Goal: Task Accomplishment & Management: Use online tool/utility

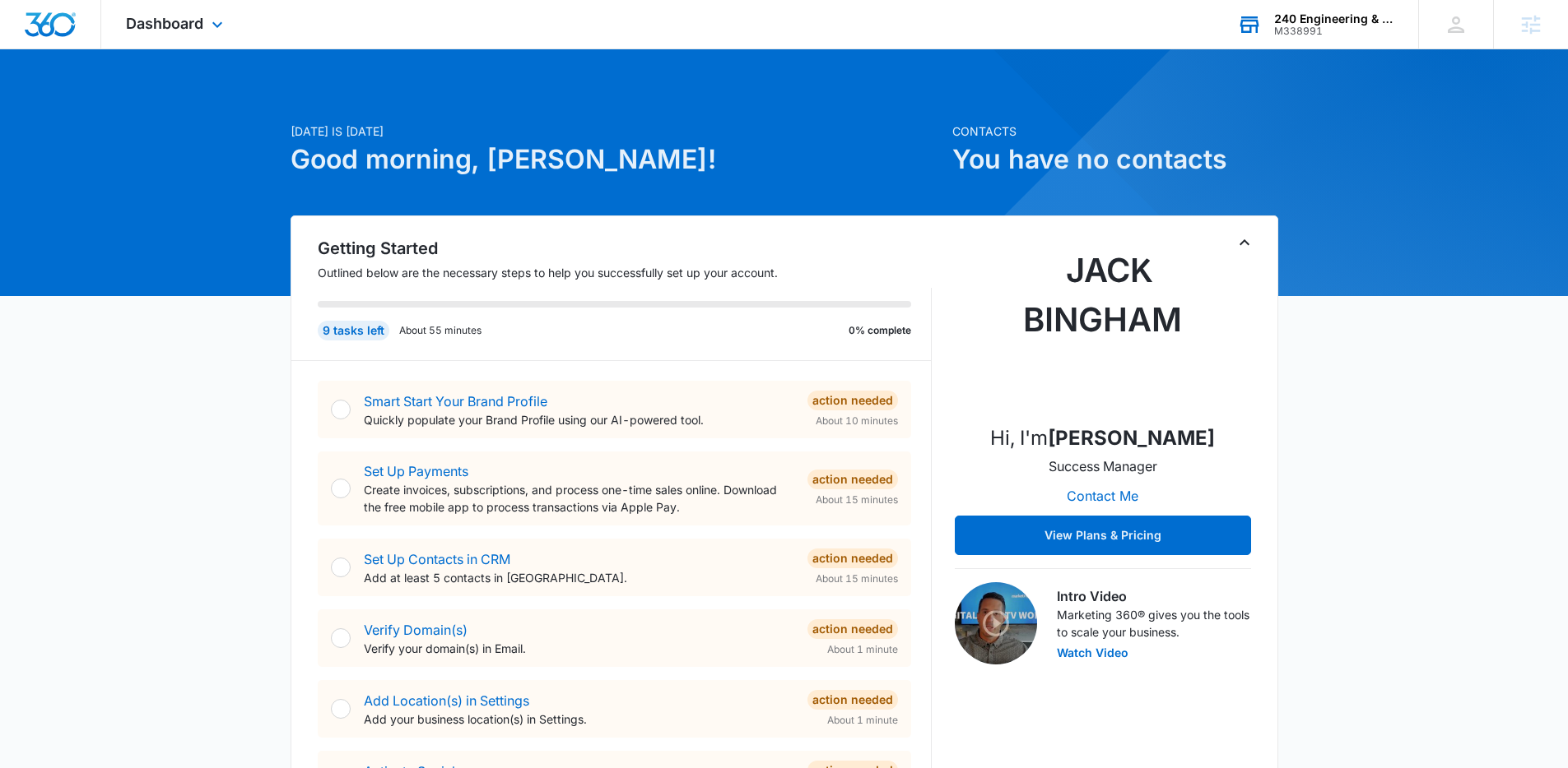
click at [1325, 23] on div "240 Engineering & Design Inc." at bounding box center [1333, 18] width 120 height 13
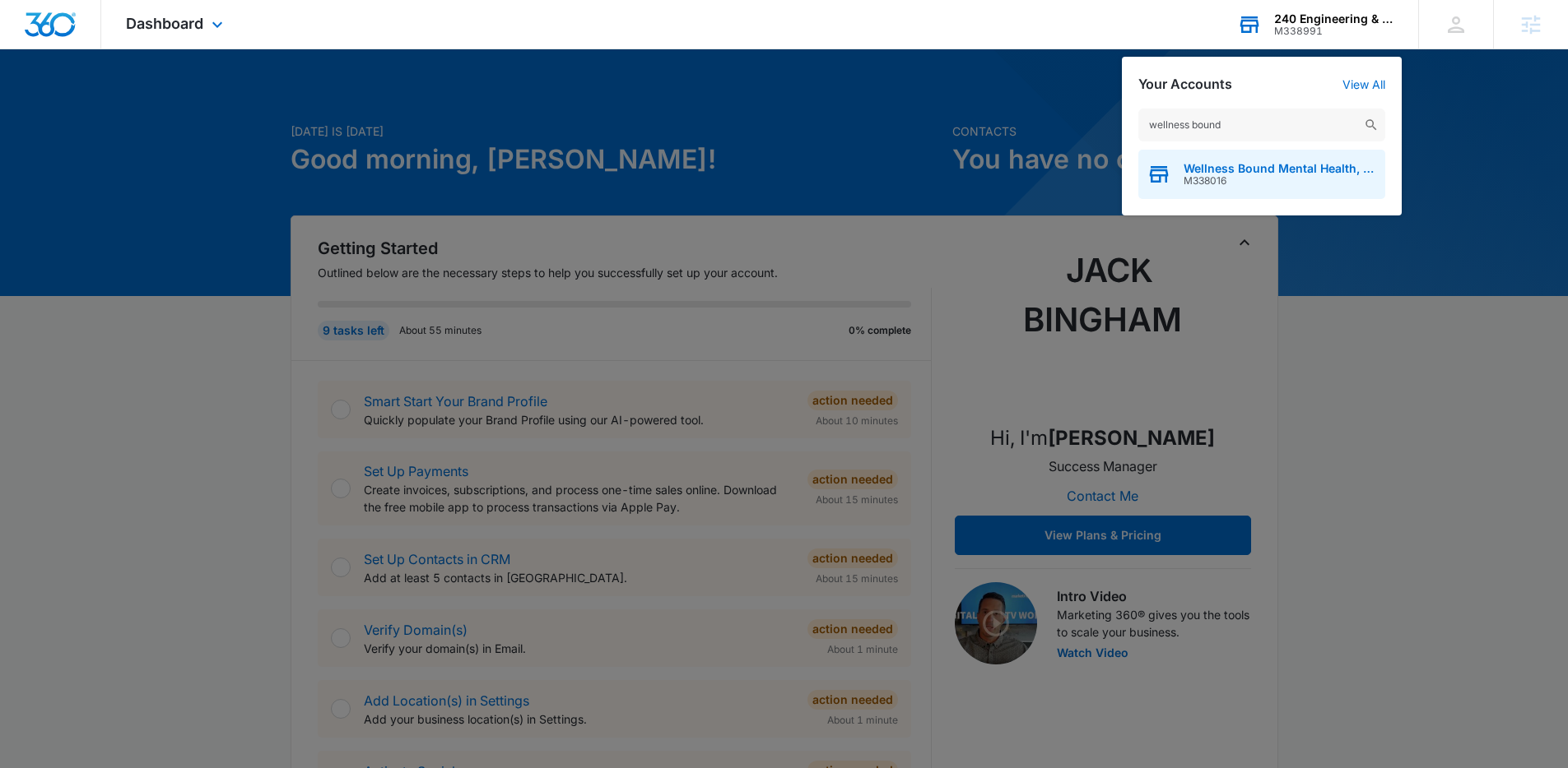
type input "wellness bound"
click at [1303, 166] on span "Wellness Bound Mental Health, LLC" at bounding box center [1280, 168] width 194 height 13
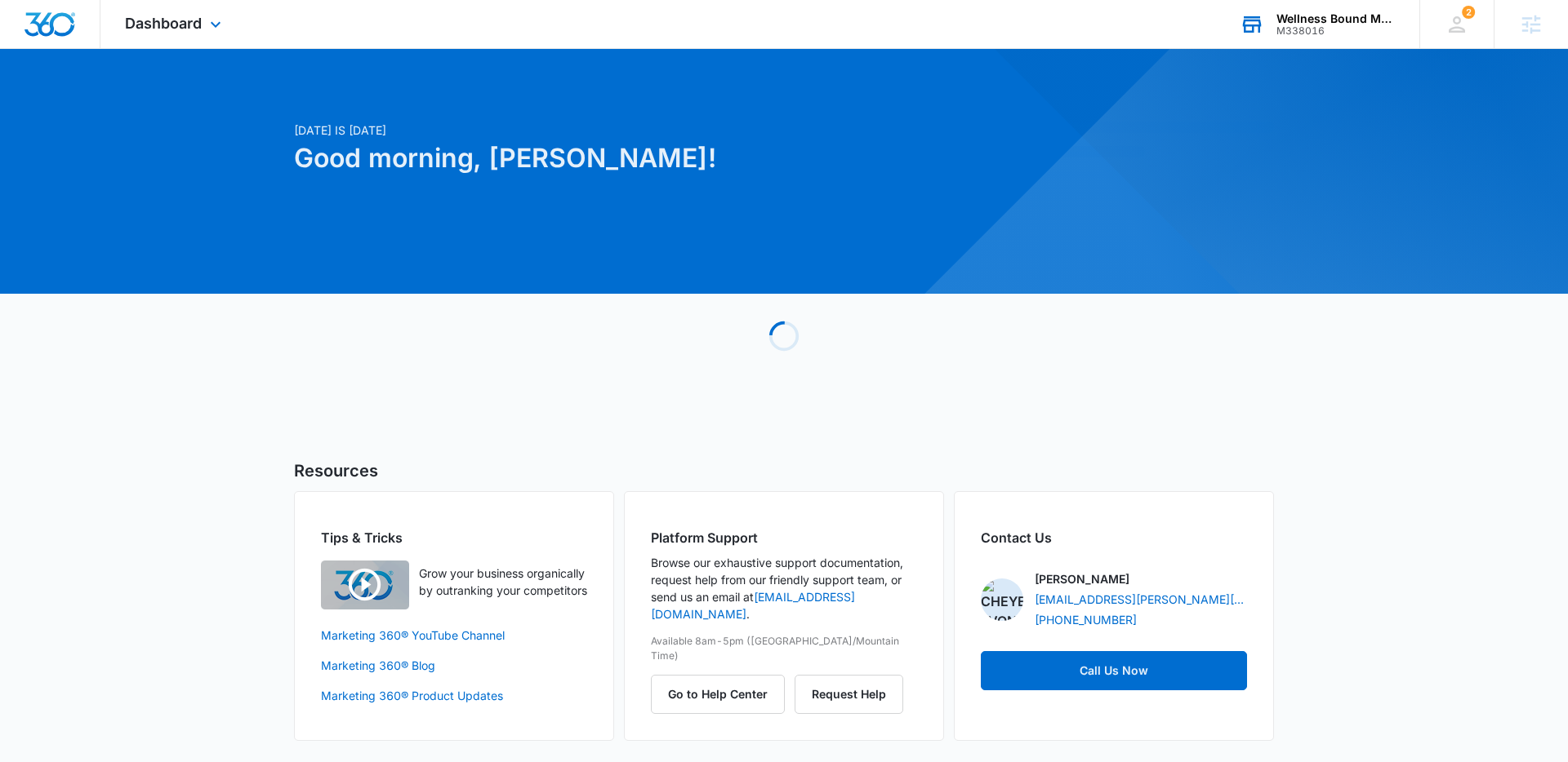
click at [1432, 267] on div "Today is Tuesday, September 30th Good morning, Lindsey! Loading Resources Tips …" at bounding box center [784, 415] width 1568 height 692
click at [1432, 267] on div "Today is Tuesday, September 30th Good morning, Lindsey! Contacts You have no co…" at bounding box center [784, 415] width 1568 height 692
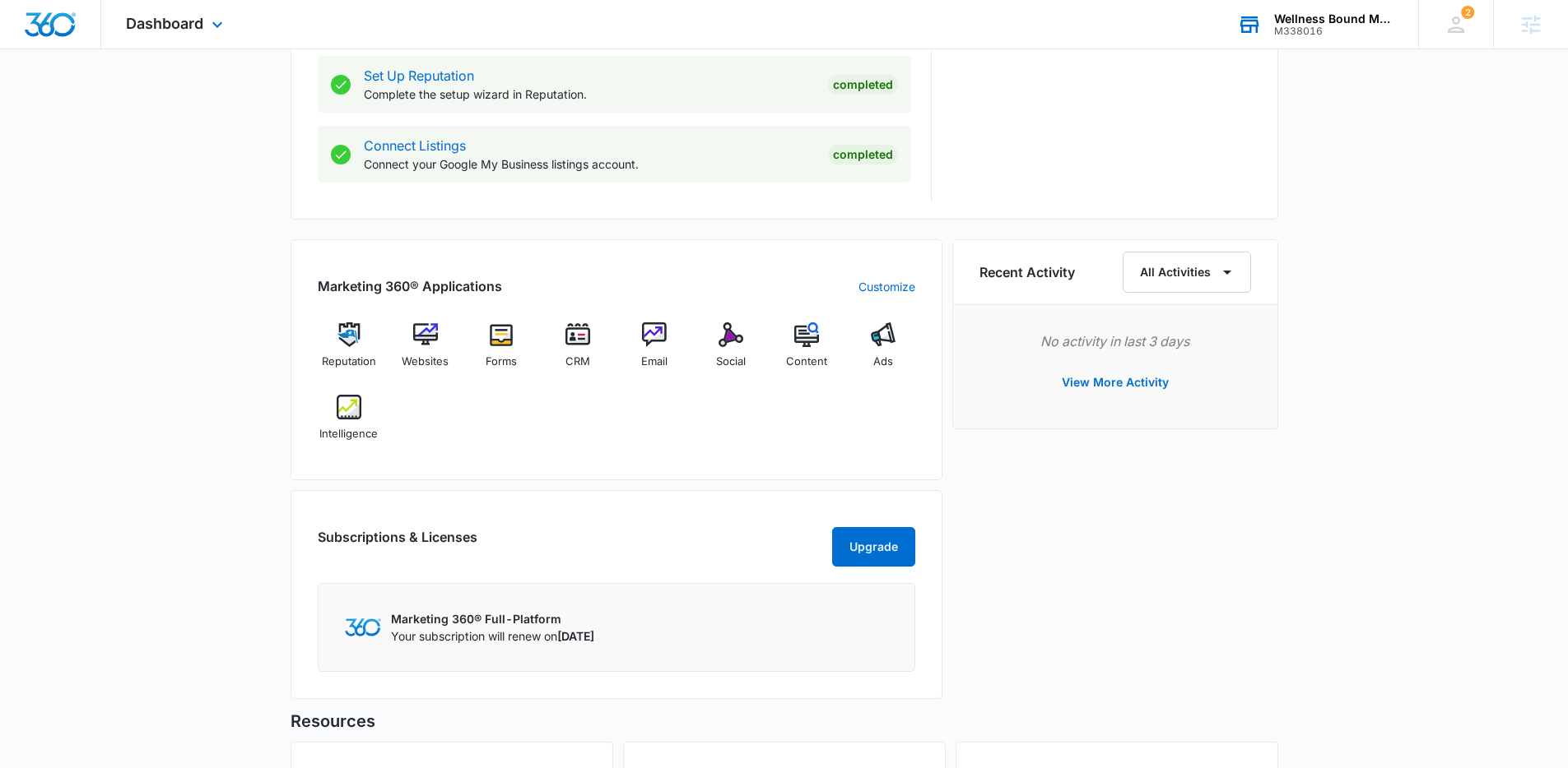
scroll to position [844, 0]
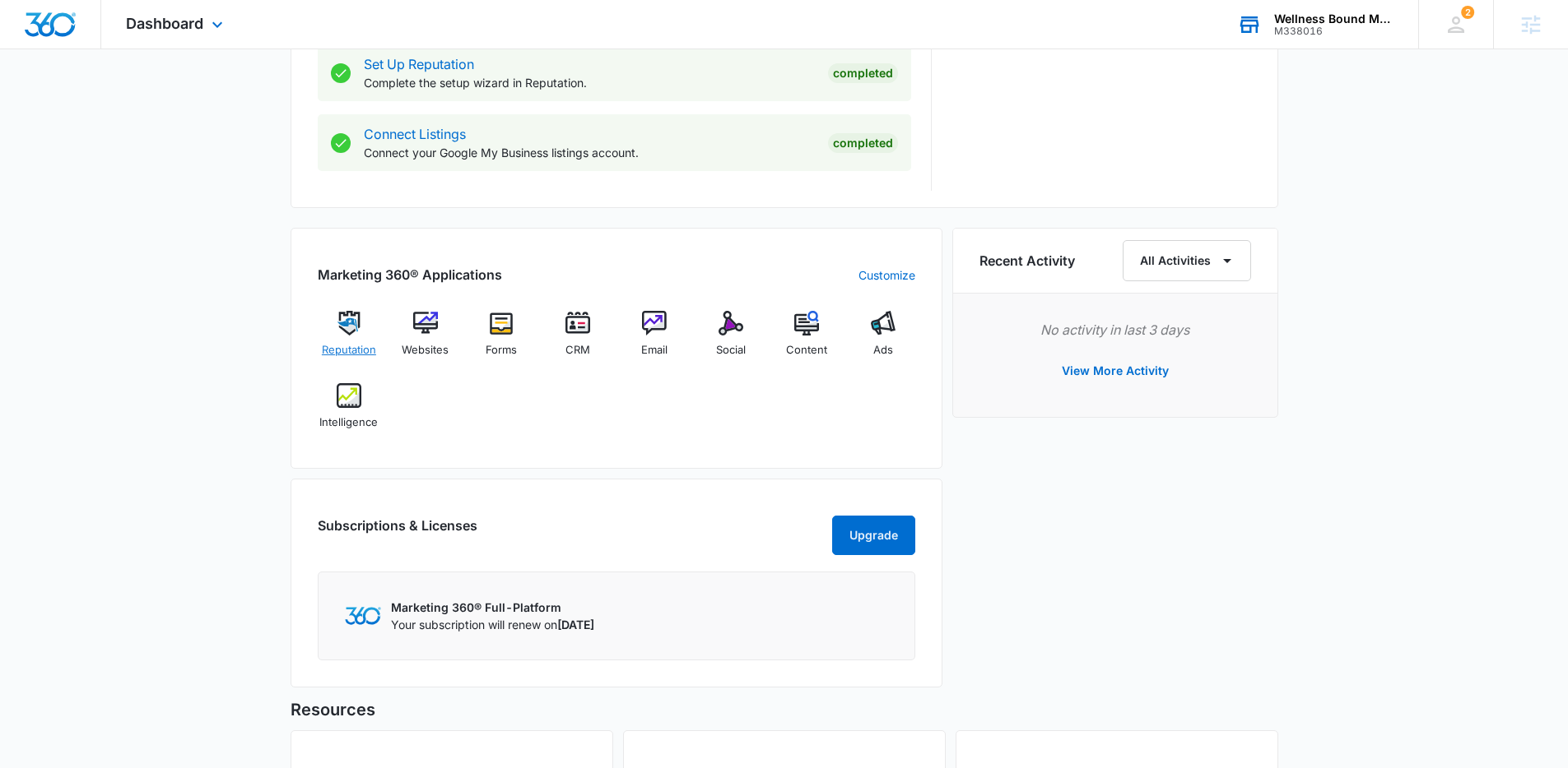
click at [347, 338] on div "Reputation" at bounding box center [350, 341] width 63 height 60
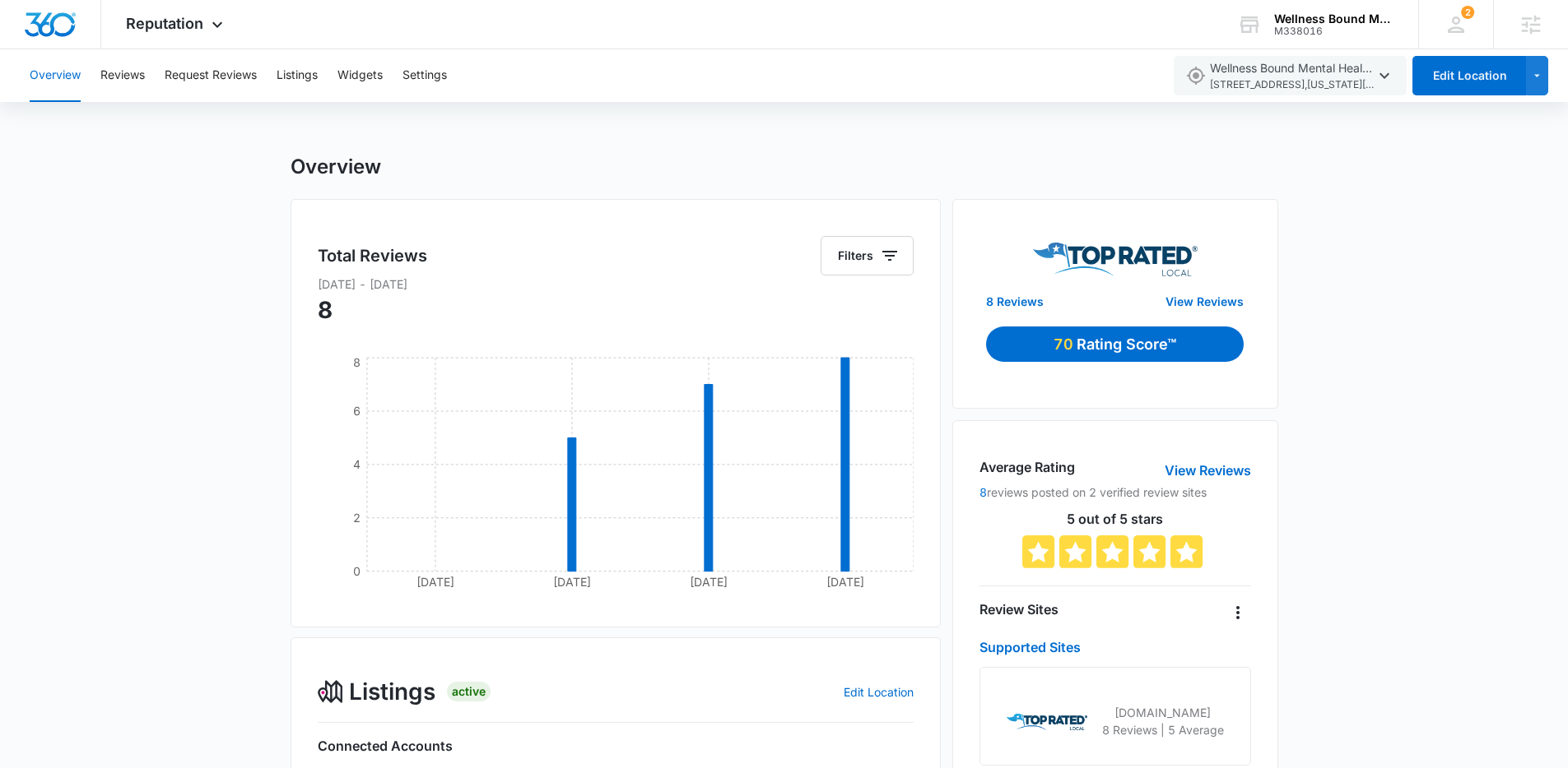
click at [1417, 292] on div "Overview Total Reviews Filters [DATE] - [DATE] [DATE] Sep [DATE] Sep 30 0 2 4 6…" at bounding box center [784, 694] width 1568 height 1077
click at [162, 143] on div "Overview Reviews Request Reviews Listings Widgets Settings Wellness Bound Menta…" at bounding box center [784, 640] width 1568 height 1182
